Goal: Information Seeking & Learning: Compare options

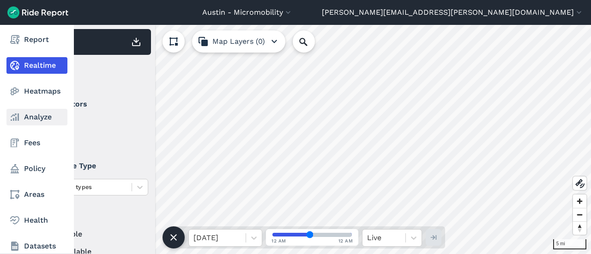
click at [23, 119] on link "Analyze" at bounding box center [36, 117] width 61 height 17
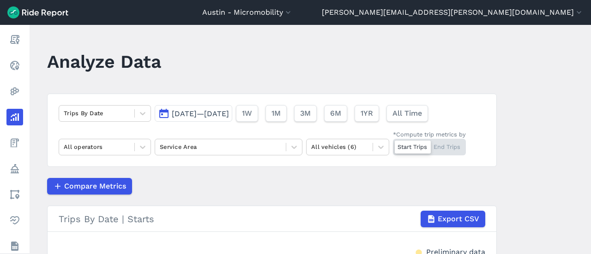
click at [229, 110] on span "[DATE]—[DATE]" at bounding box center [200, 113] width 57 height 9
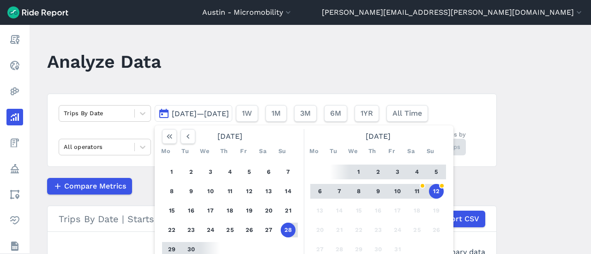
click at [432, 168] on button "5" at bounding box center [436, 172] width 15 height 15
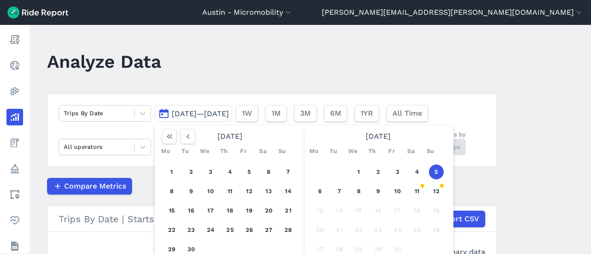
click at [433, 169] on button "5" at bounding box center [436, 172] width 15 height 15
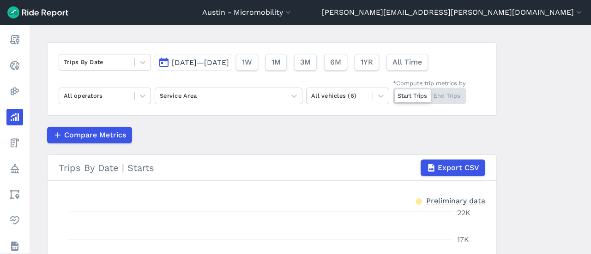
scroll to position [39, 0]
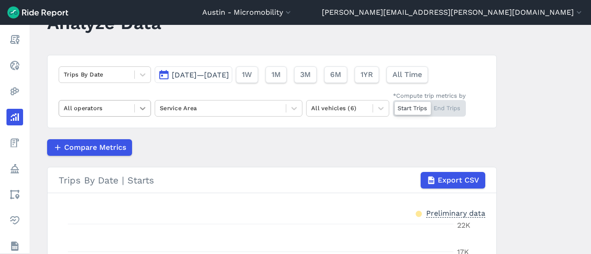
click at [140, 108] on icon at bounding box center [142, 108] width 9 height 9
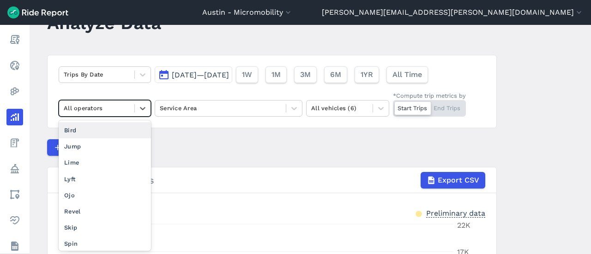
click at [123, 133] on div "Bird" at bounding box center [105, 130] width 92 height 16
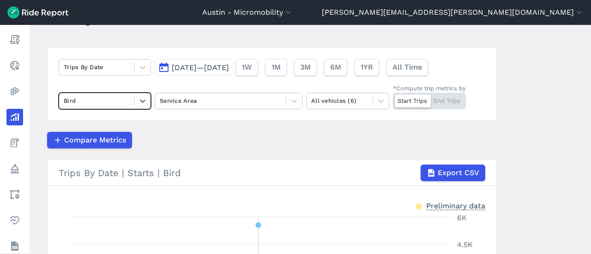
scroll to position [39, 0]
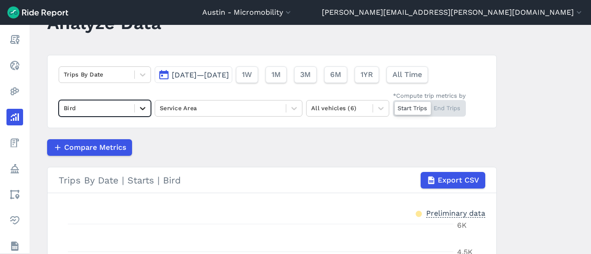
click at [142, 109] on icon at bounding box center [143, 108] width 6 height 3
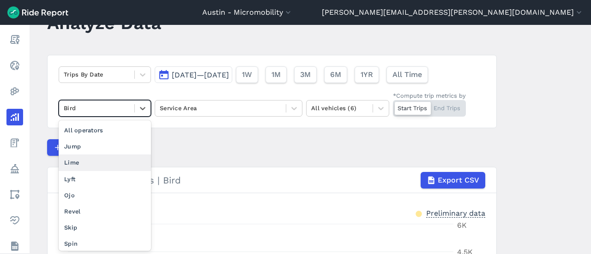
click at [121, 158] on div "Lime" at bounding box center [105, 163] width 92 height 16
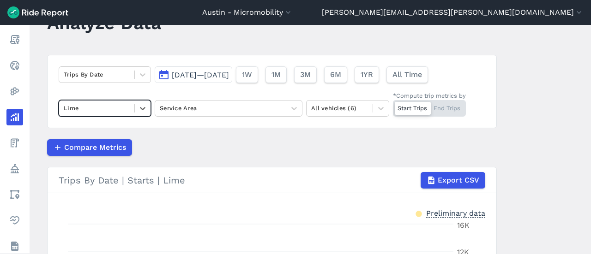
click at [191, 150] on div "Compare Metrics" at bounding box center [272, 147] width 450 height 17
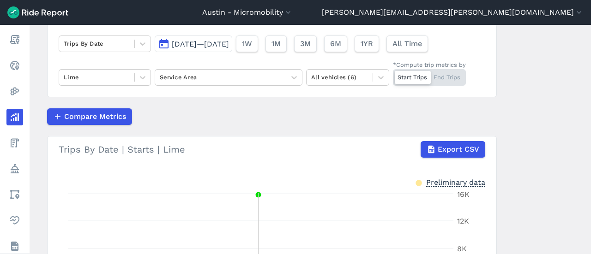
scroll to position [39, 0]
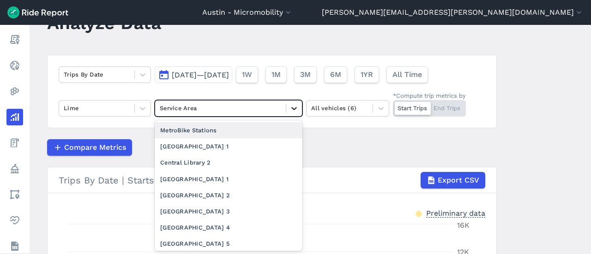
click at [286, 111] on div at bounding box center [294, 109] width 16 height 16
type input "acl"
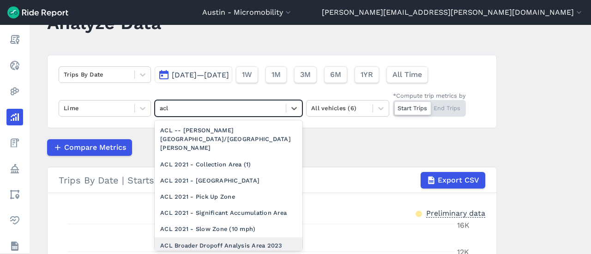
click at [230, 238] on div "ACL Broader Dropoff Analysis Area 2023" at bounding box center [229, 246] width 148 height 16
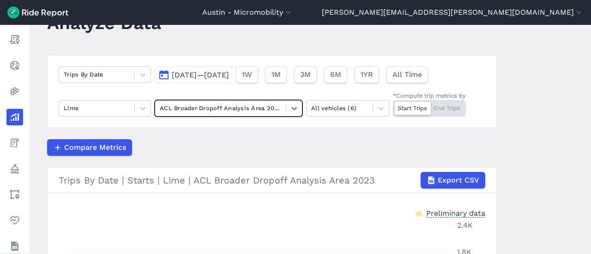
click at [259, 154] on div "Compare Metrics" at bounding box center [272, 147] width 450 height 17
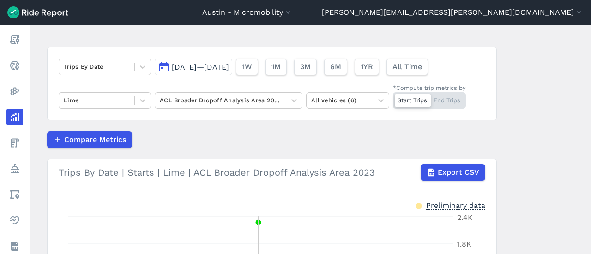
scroll to position [39, 0]
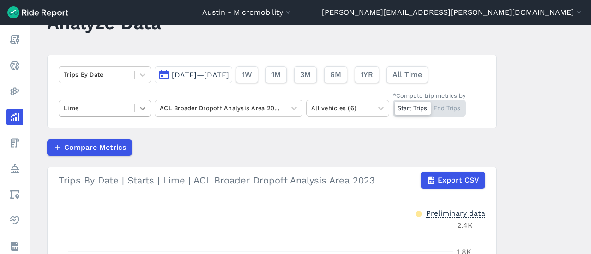
click at [140, 104] on icon at bounding box center [142, 108] width 9 height 9
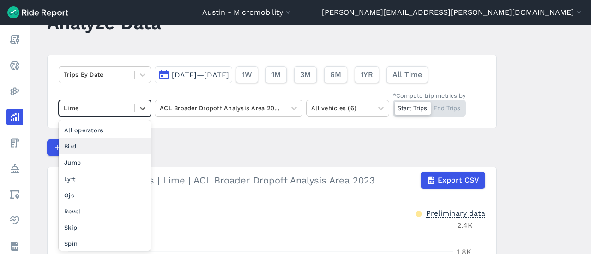
click at [115, 141] on div "Bird" at bounding box center [105, 147] width 92 height 16
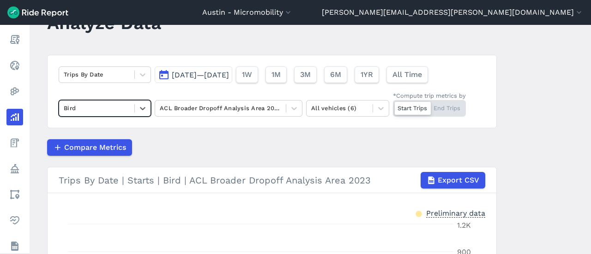
click at [174, 145] on div "Compare Metrics" at bounding box center [272, 147] width 450 height 17
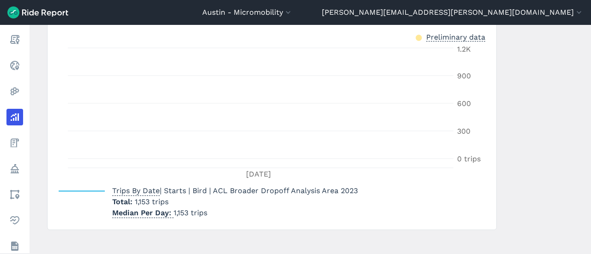
scroll to position [224, 0]
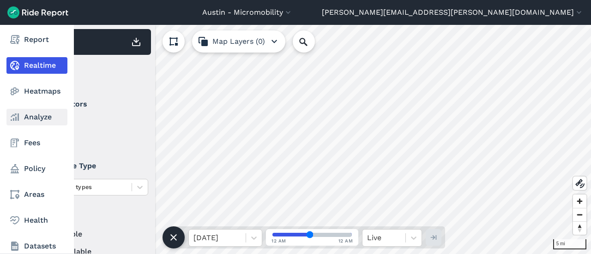
click at [29, 115] on link "Analyze" at bounding box center [36, 117] width 61 height 17
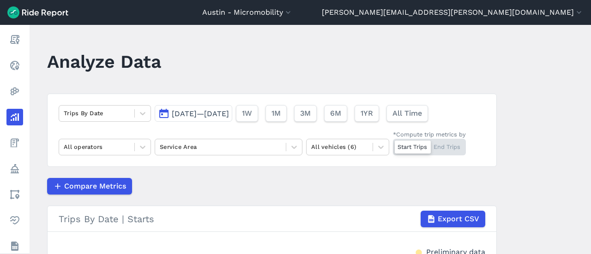
click at [232, 108] on button "[DATE]—[DATE]" at bounding box center [194, 113] width 78 height 17
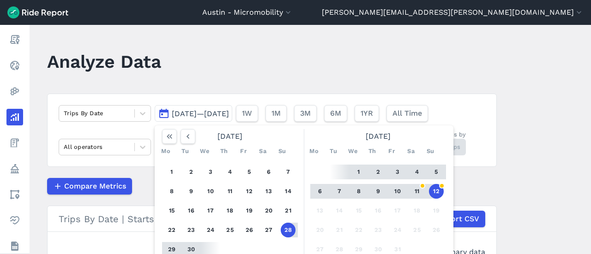
click at [441, 191] on button "12" at bounding box center [436, 191] width 15 height 15
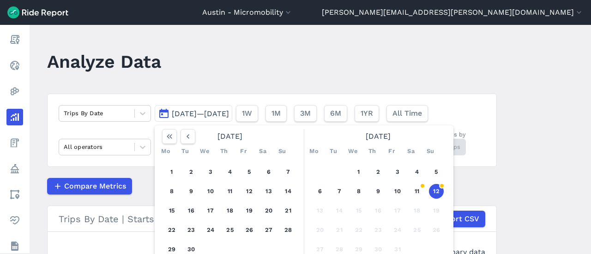
click at [441, 191] on button "12" at bounding box center [436, 191] width 15 height 15
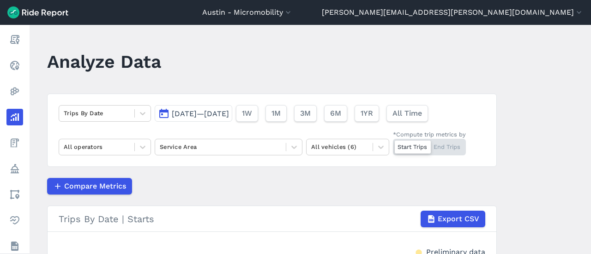
click at [366, 190] on div "Compare Metrics" at bounding box center [272, 186] width 450 height 17
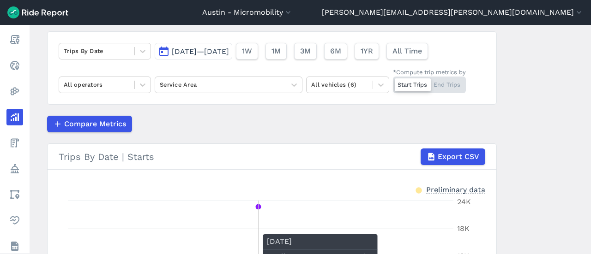
scroll to position [39, 0]
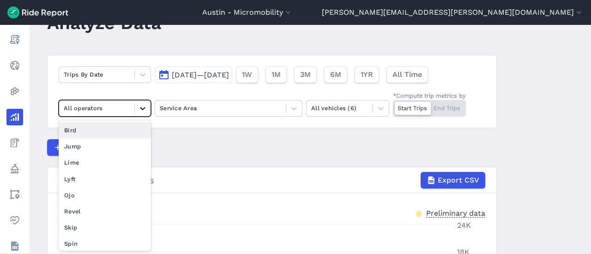
click at [136, 104] on div at bounding box center [143, 109] width 16 height 16
click at [128, 130] on div "Bird" at bounding box center [105, 130] width 92 height 16
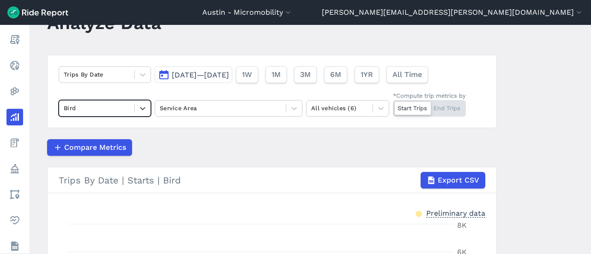
click at [185, 138] on article "Trips By Date [DATE]—[DATE] 1W 1M 3M 6M 1YR All Time option Bird, selected. Sel…" at bounding box center [272, 231] width 450 height 352
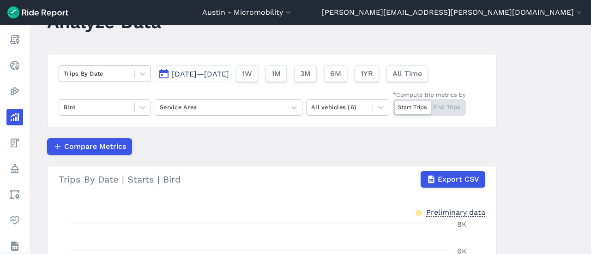
scroll to position [39, 0]
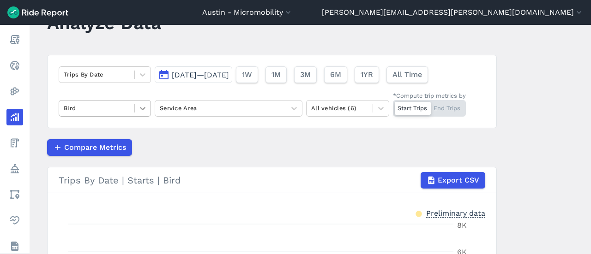
click at [139, 106] on icon at bounding box center [142, 108] width 9 height 9
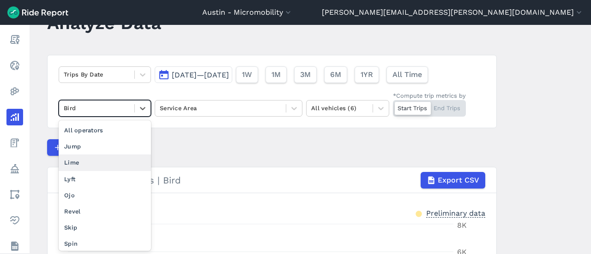
click at [120, 160] on div "Lime" at bounding box center [105, 163] width 92 height 16
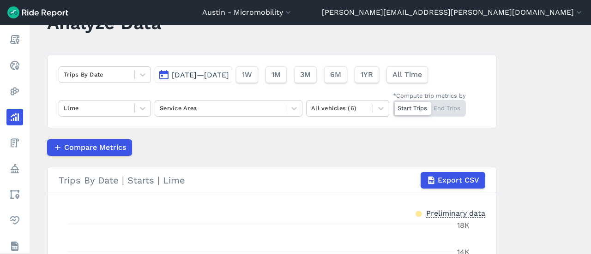
click at [204, 144] on div "Compare Metrics" at bounding box center [272, 147] width 450 height 17
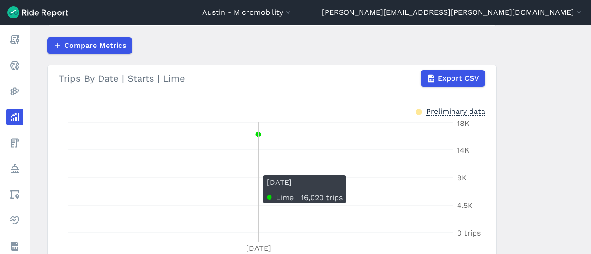
scroll to position [39, 0]
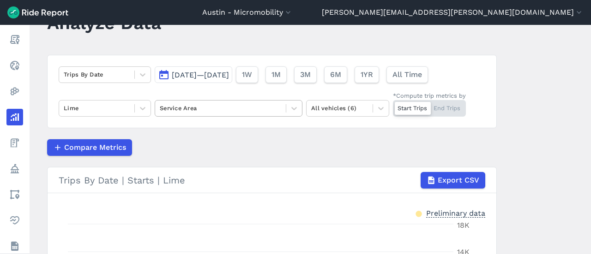
click at [256, 102] on div "Service Area" at bounding box center [220, 108] width 131 height 14
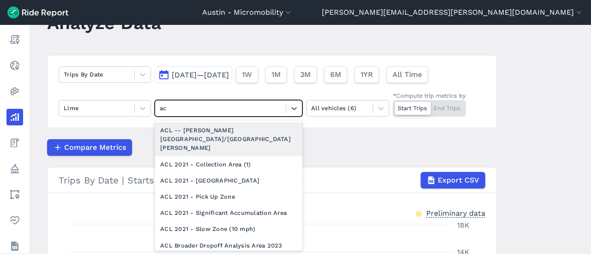
type input "acl"
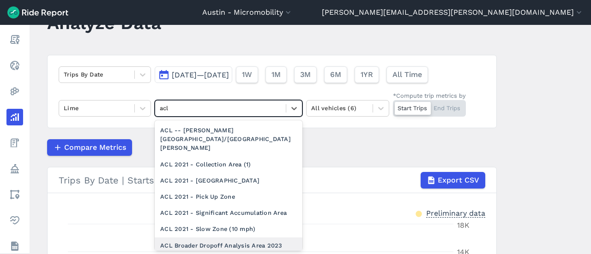
click at [250, 238] on div "ACL Broader Dropoff Analysis Area 2023" at bounding box center [229, 246] width 148 height 16
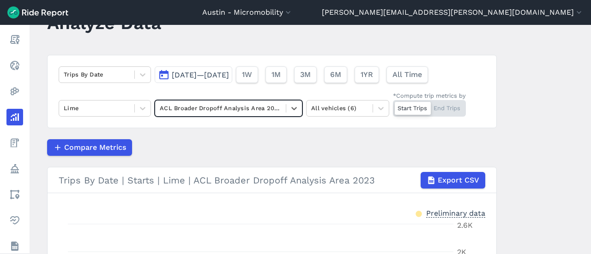
click at [241, 135] on article "Trips By Date [DATE]—[DATE] 1W 1M 3M 6M 1YR All Time Lime option ACL Broader Dr…" at bounding box center [272, 231] width 450 height 352
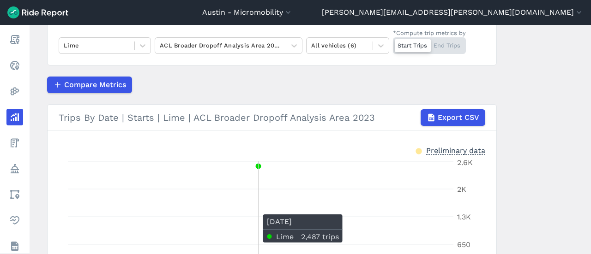
scroll to position [85, 0]
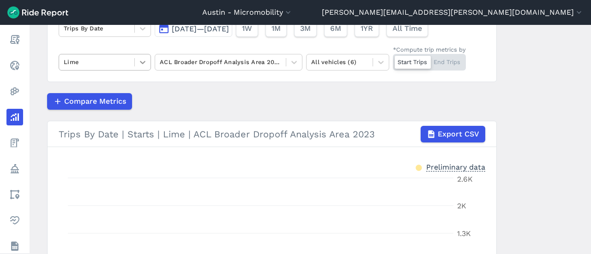
click at [136, 66] on div at bounding box center [143, 63] width 16 height 16
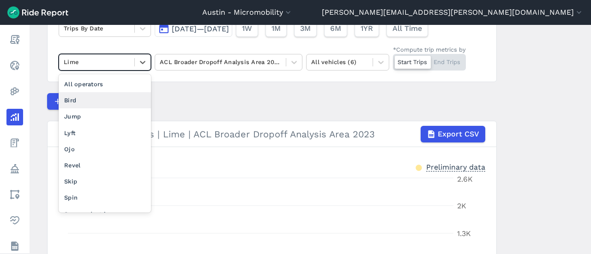
click at [112, 98] on div "Bird" at bounding box center [105, 100] width 92 height 16
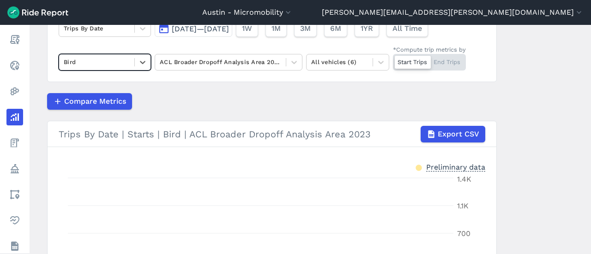
click at [202, 104] on div "Compare Metrics" at bounding box center [272, 101] width 450 height 17
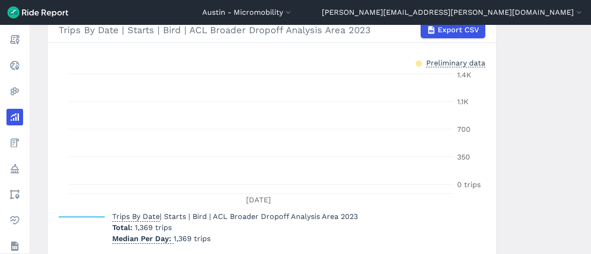
scroll to position [224, 0]
